Goal: Task Accomplishment & Management: Use online tool/utility

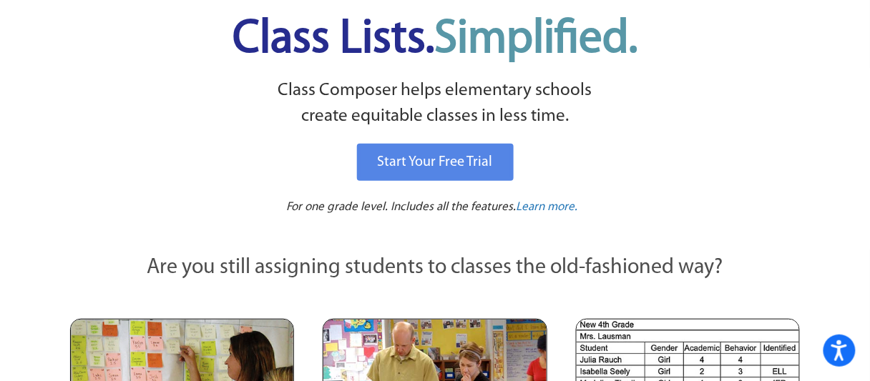
scroll to position [72, 0]
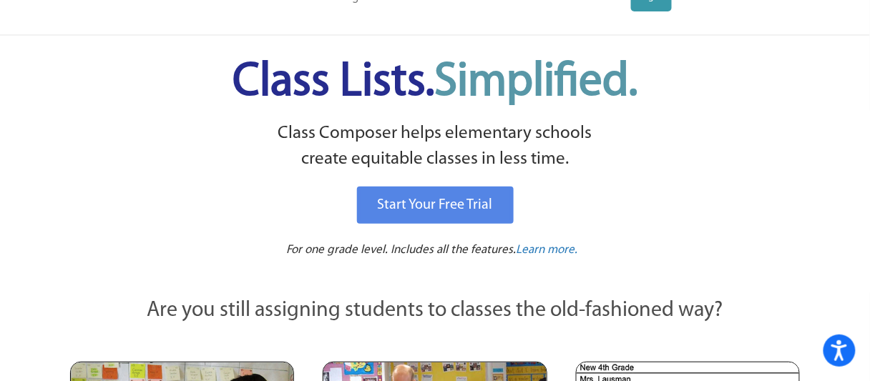
click at [604, 167] on p "Class Composer helps elementary schools create equitable classes in less time." at bounding box center [435, 147] width 734 height 52
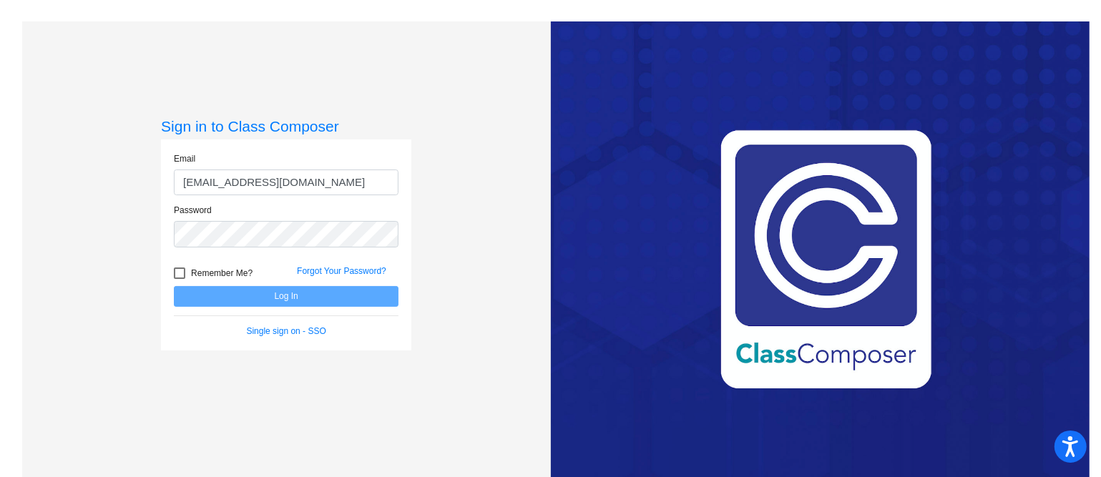
type input "[EMAIL_ADDRESS][DOMAIN_NAME]"
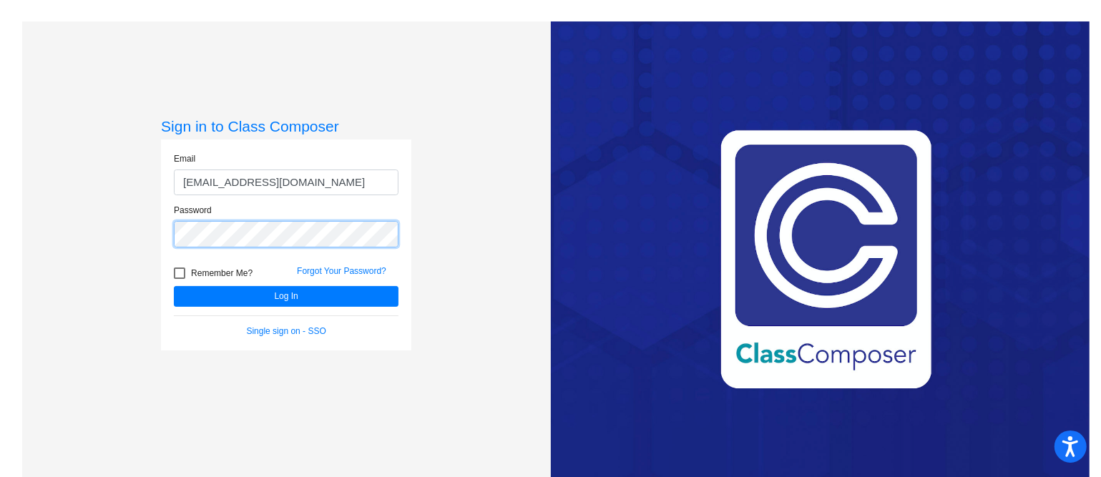
click at [174, 286] on button "Log In" at bounding box center [286, 296] width 225 height 21
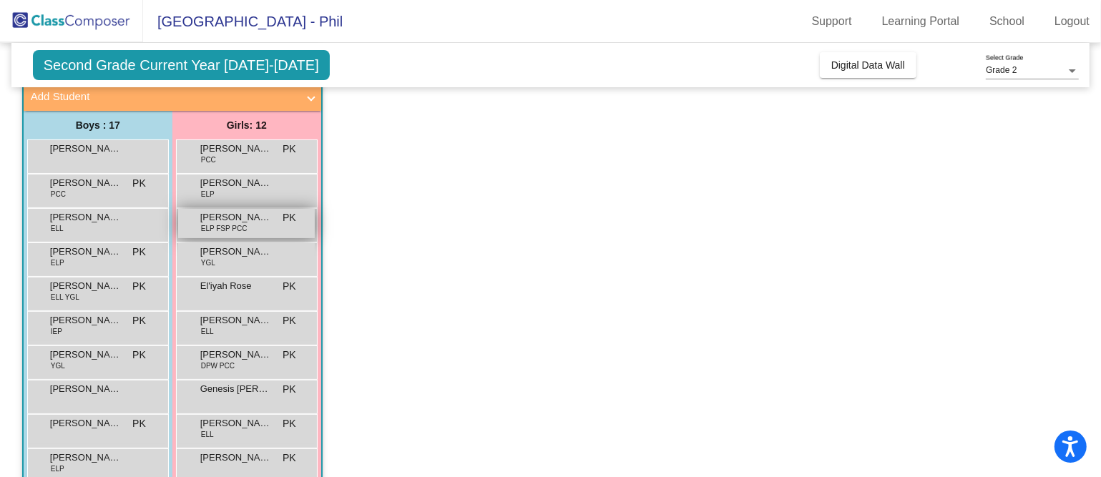
scroll to position [179, 0]
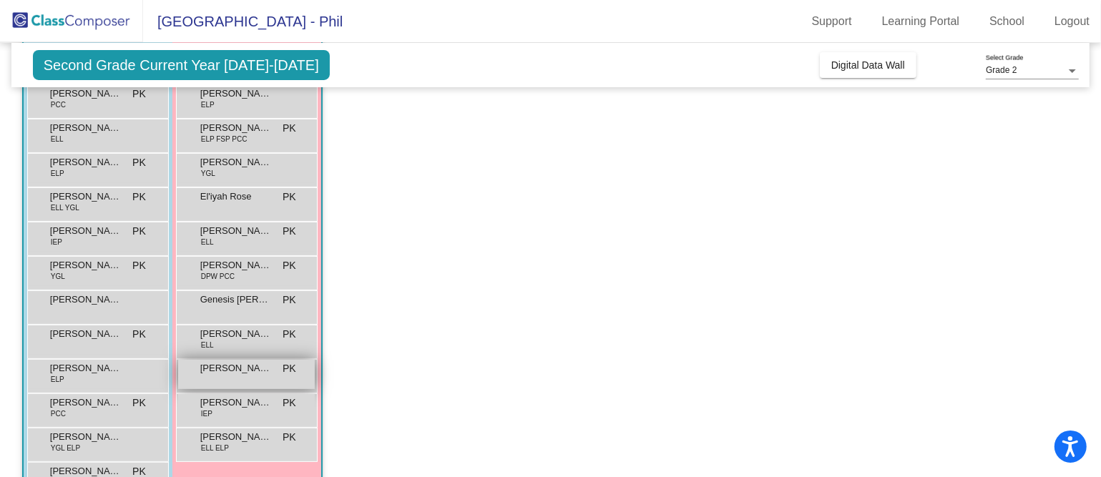
click at [245, 371] on span "[PERSON_NAME]" at bounding box center [236, 368] width 72 height 14
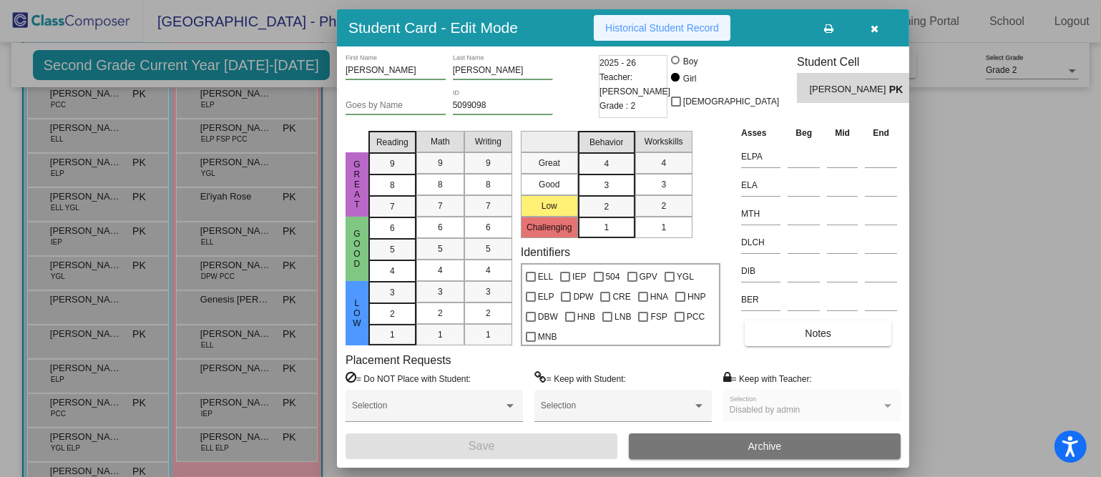
click at [672, 26] on span "Historical Student Record" at bounding box center [662, 27] width 114 height 11
